Goal: Task Accomplishment & Management: Manage account settings

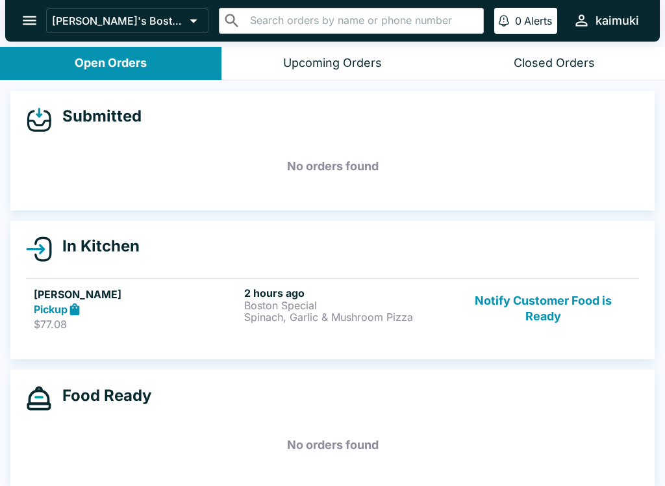
click at [547, 278] on link "[PERSON_NAME] Pickup $77.08 2 hours ago Boston Special Spinach, Garlic & Mushro…" at bounding box center [332, 308] width 613 height 61
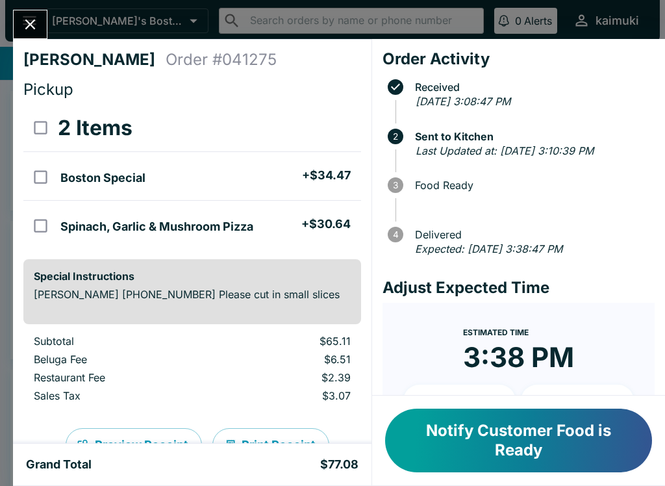
click at [527, 438] on button "Notify Customer Food is Ready" at bounding box center [518, 440] width 267 height 64
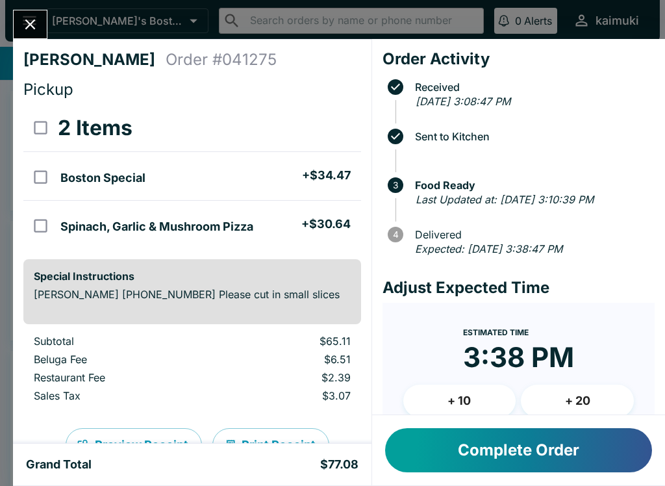
click at [523, 452] on button "Complete Order" at bounding box center [518, 450] width 267 height 44
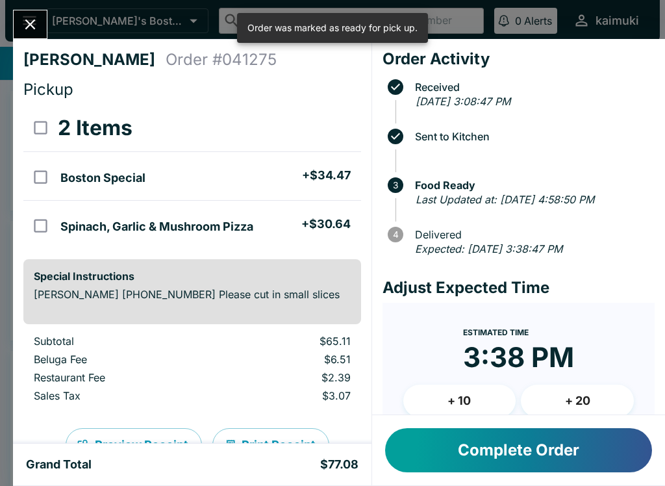
click at [39, 36] on button "Close" at bounding box center [30, 24] width 33 height 28
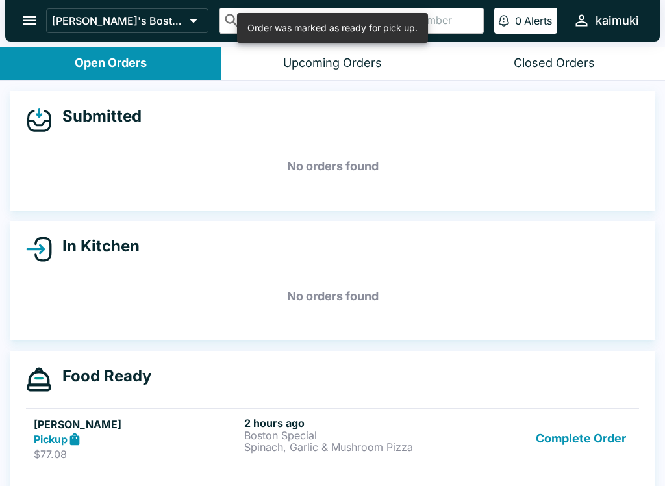
scroll to position [2, 0]
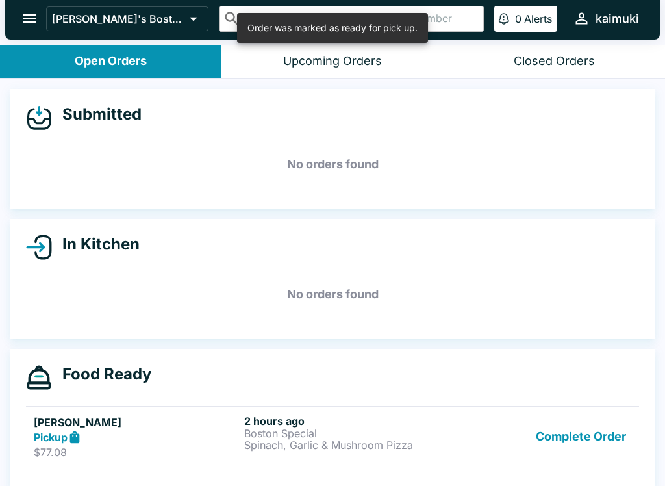
click at [573, 447] on button "Complete Order" at bounding box center [580, 436] width 101 height 45
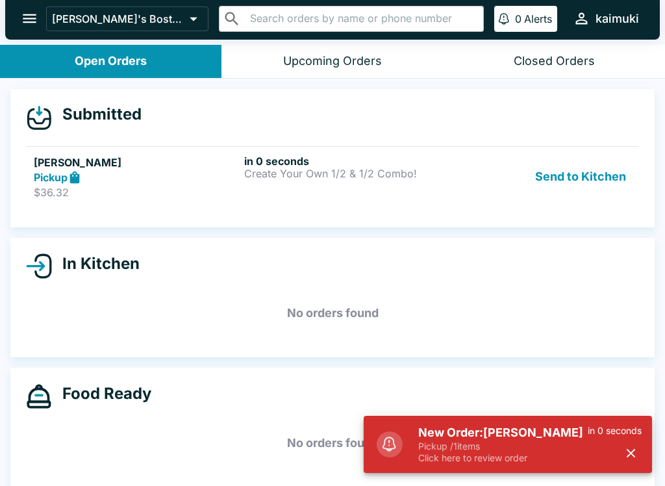
scroll to position [1, 0]
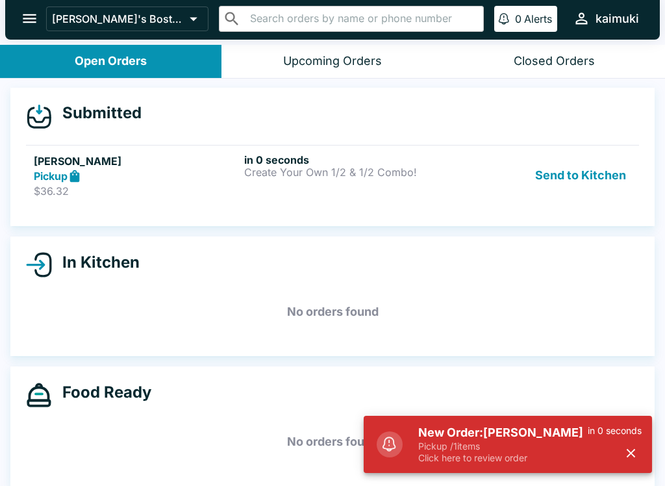
click at [411, 156] on h6 "in 0 seconds" at bounding box center [346, 159] width 205 height 13
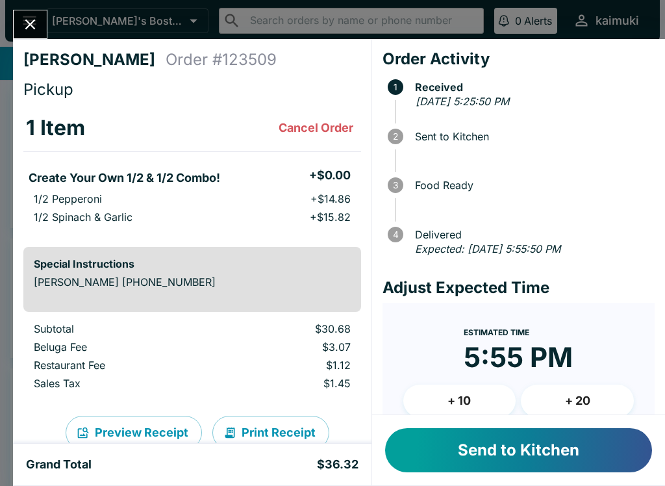
click at [556, 439] on button "Send to Kitchen" at bounding box center [518, 450] width 267 height 44
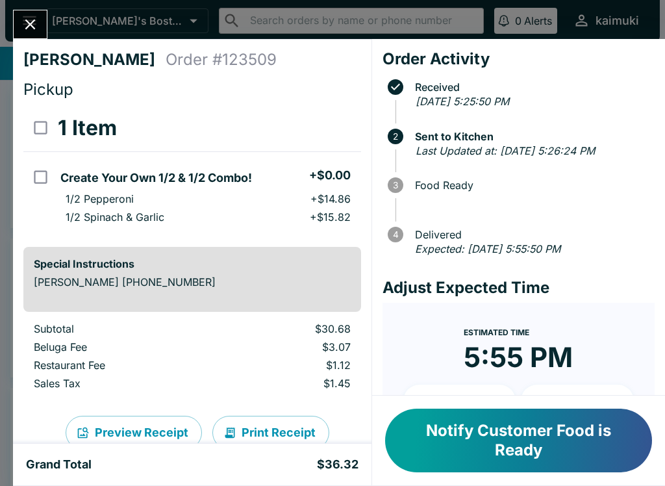
click at [25, 27] on icon "Close" at bounding box center [30, 25] width 18 height 18
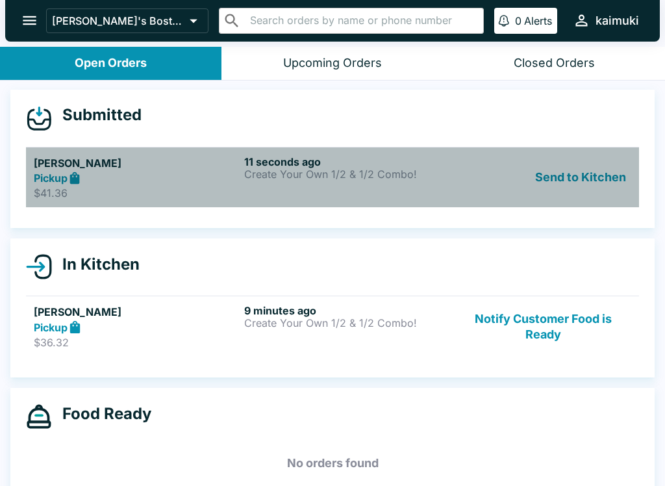
click at [232, 194] on p "$41.36" at bounding box center [136, 192] width 205 height 13
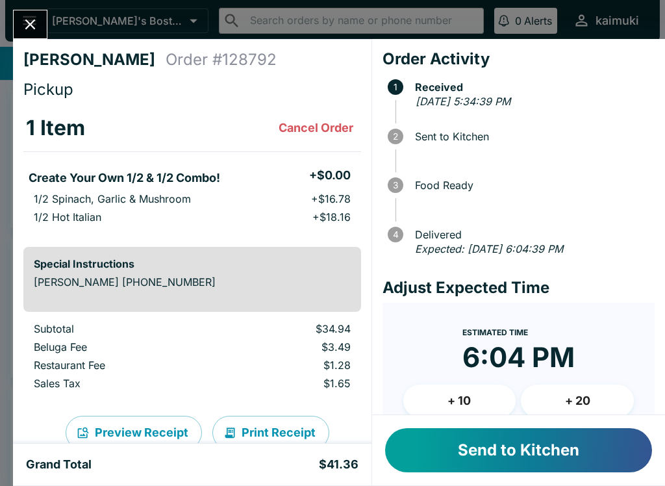
click at [493, 456] on button "Send to Kitchen" at bounding box center [518, 450] width 267 height 44
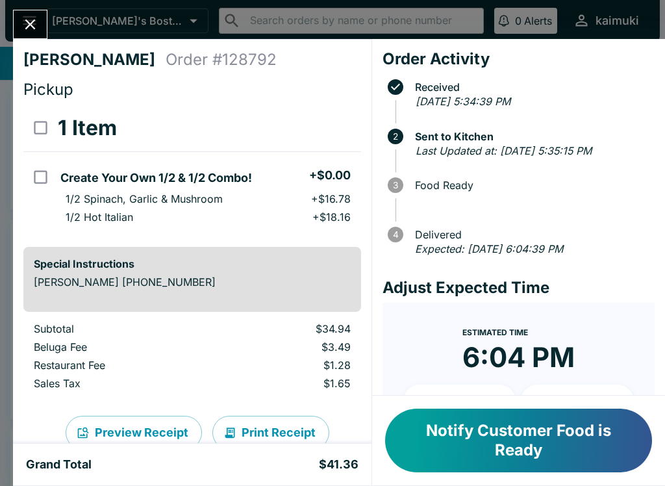
click at [43, 26] on button "Close" at bounding box center [30, 24] width 33 height 28
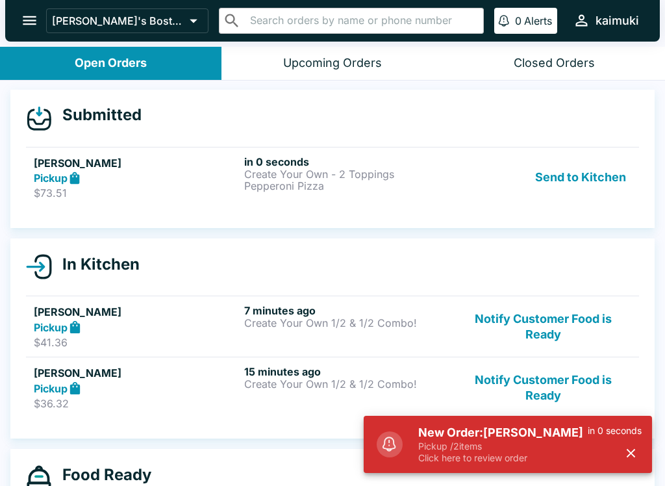
click at [493, 456] on p "Click here to review order" at bounding box center [502, 458] width 169 height 12
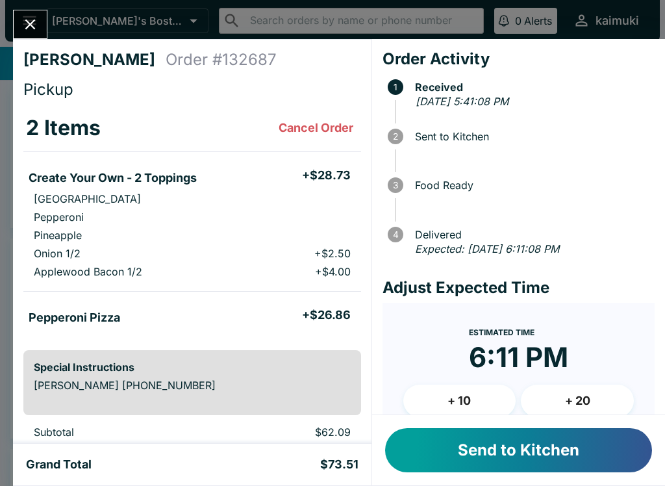
click at [505, 449] on button "Send to Kitchen" at bounding box center [518, 450] width 267 height 44
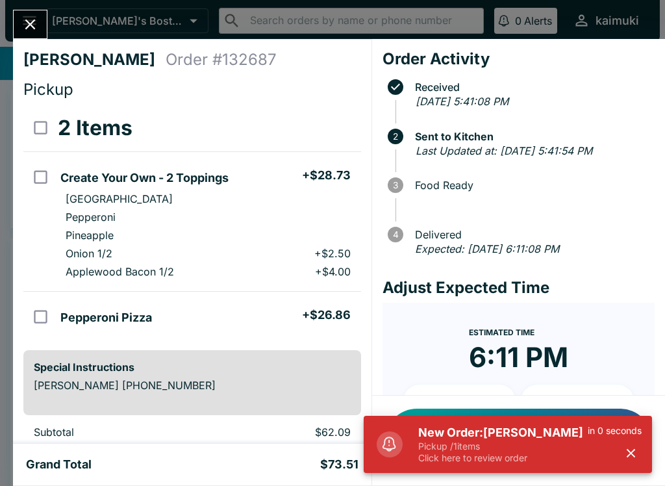
click at [443, 432] on h5 "New Order: [PERSON_NAME]" at bounding box center [502, 433] width 169 height 16
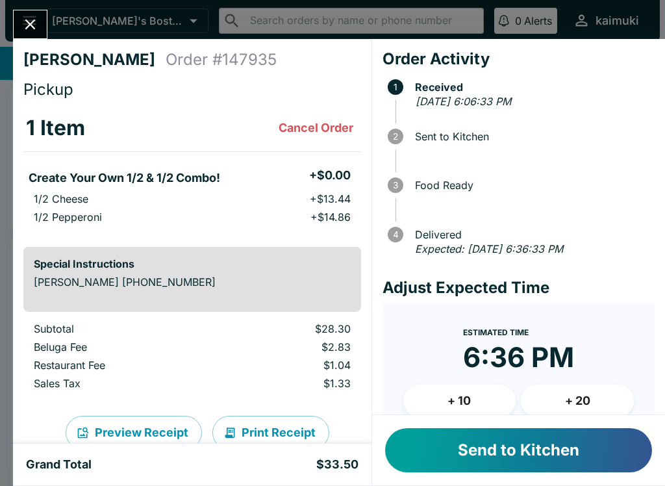
click at [508, 464] on button "Send to Kitchen" at bounding box center [518, 450] width 267 height 44
